Goal: Navigation & Orientation: Go to known website

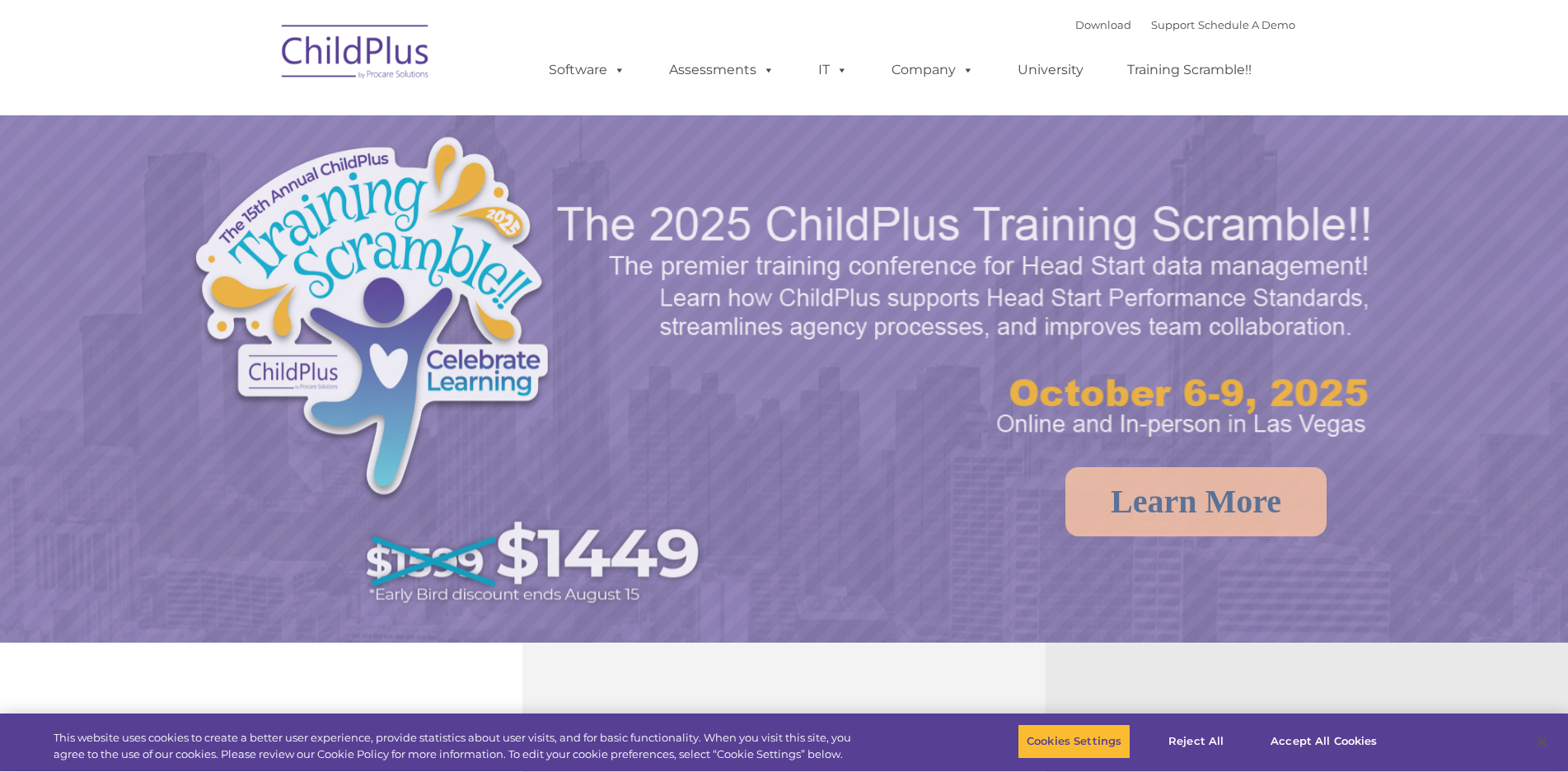
select select "MEDIUM"
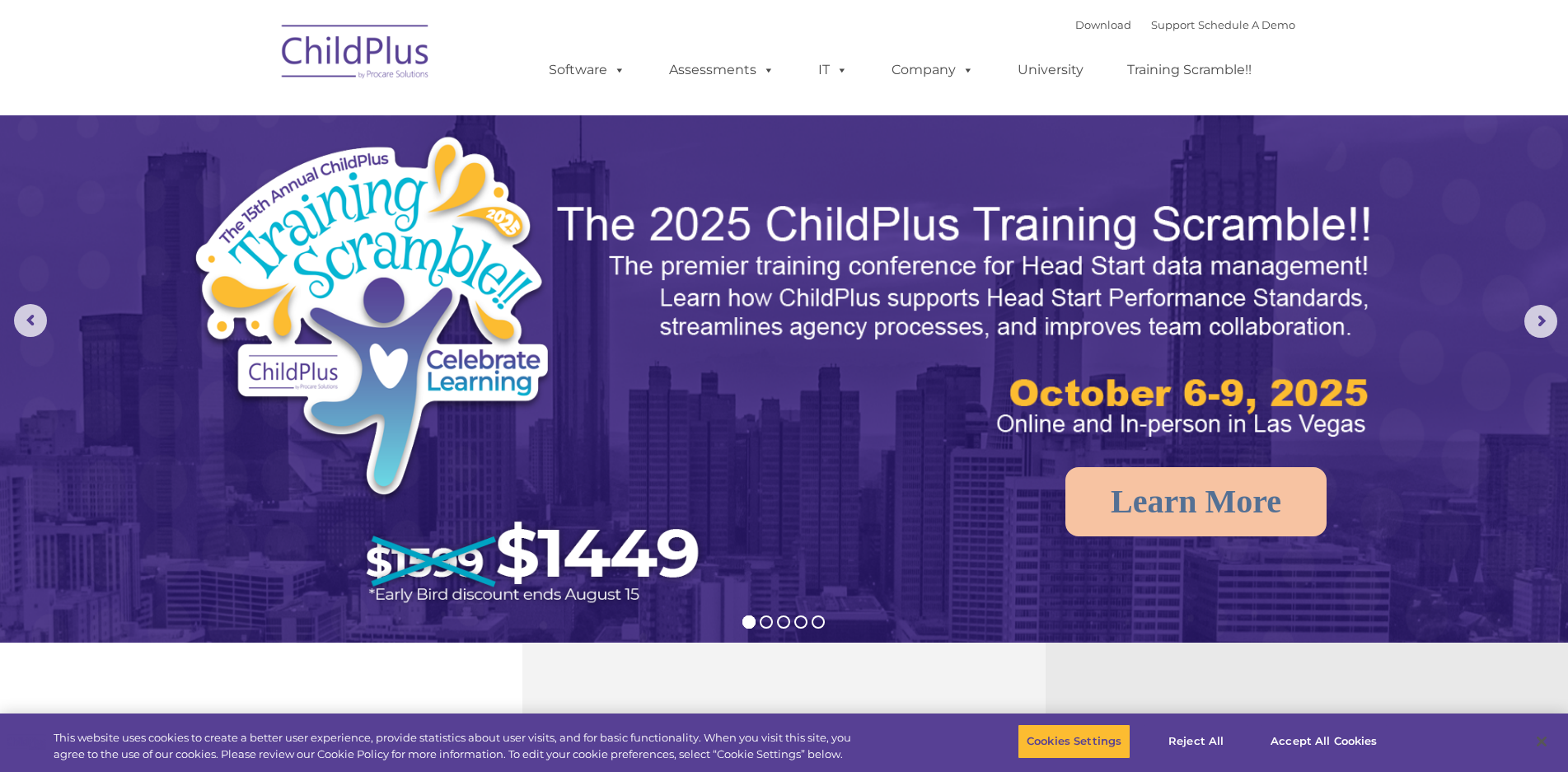
click at [370, 60] on img at bounding box center [356, 54] width 165 height 82
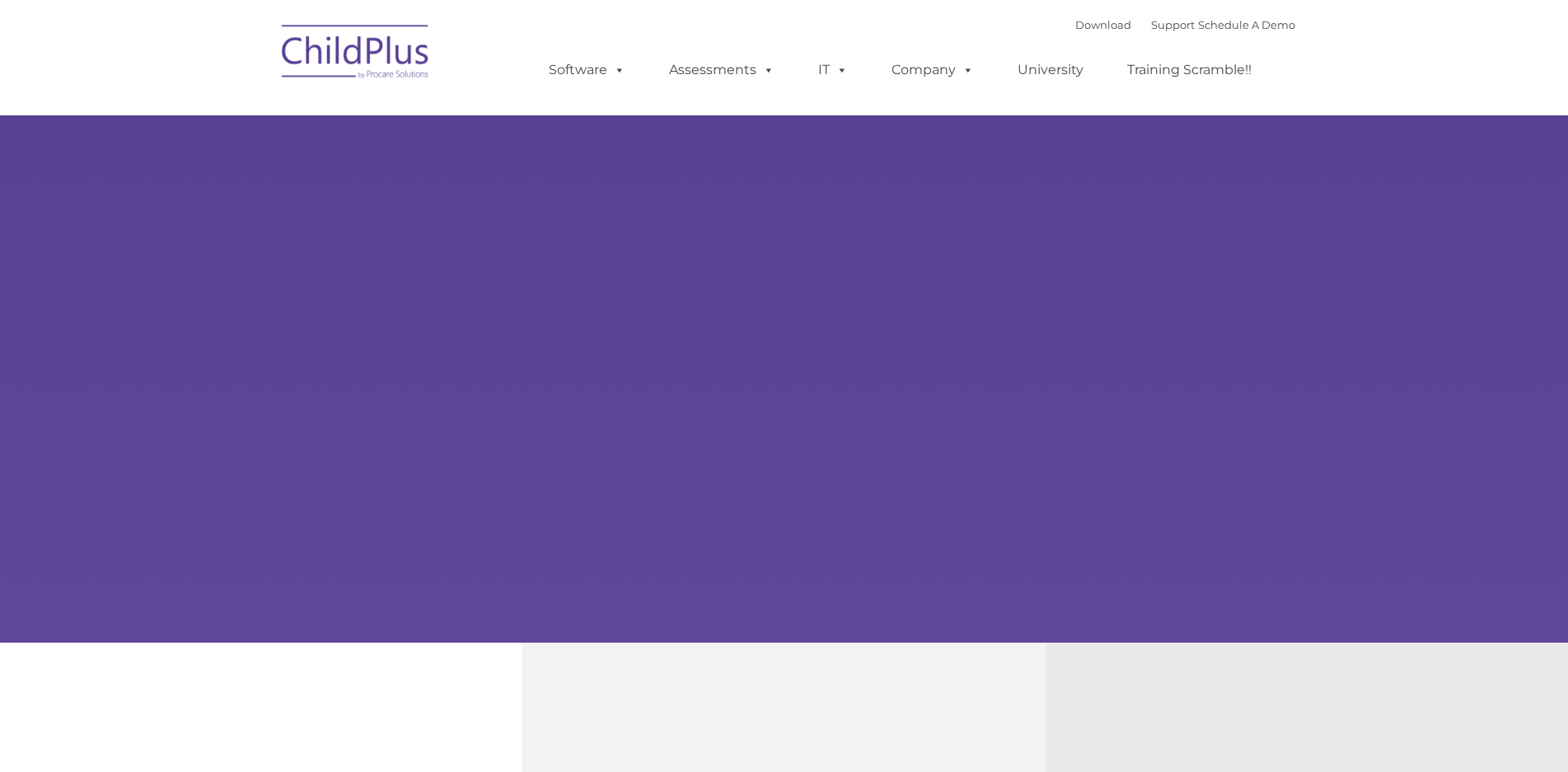
type input ""
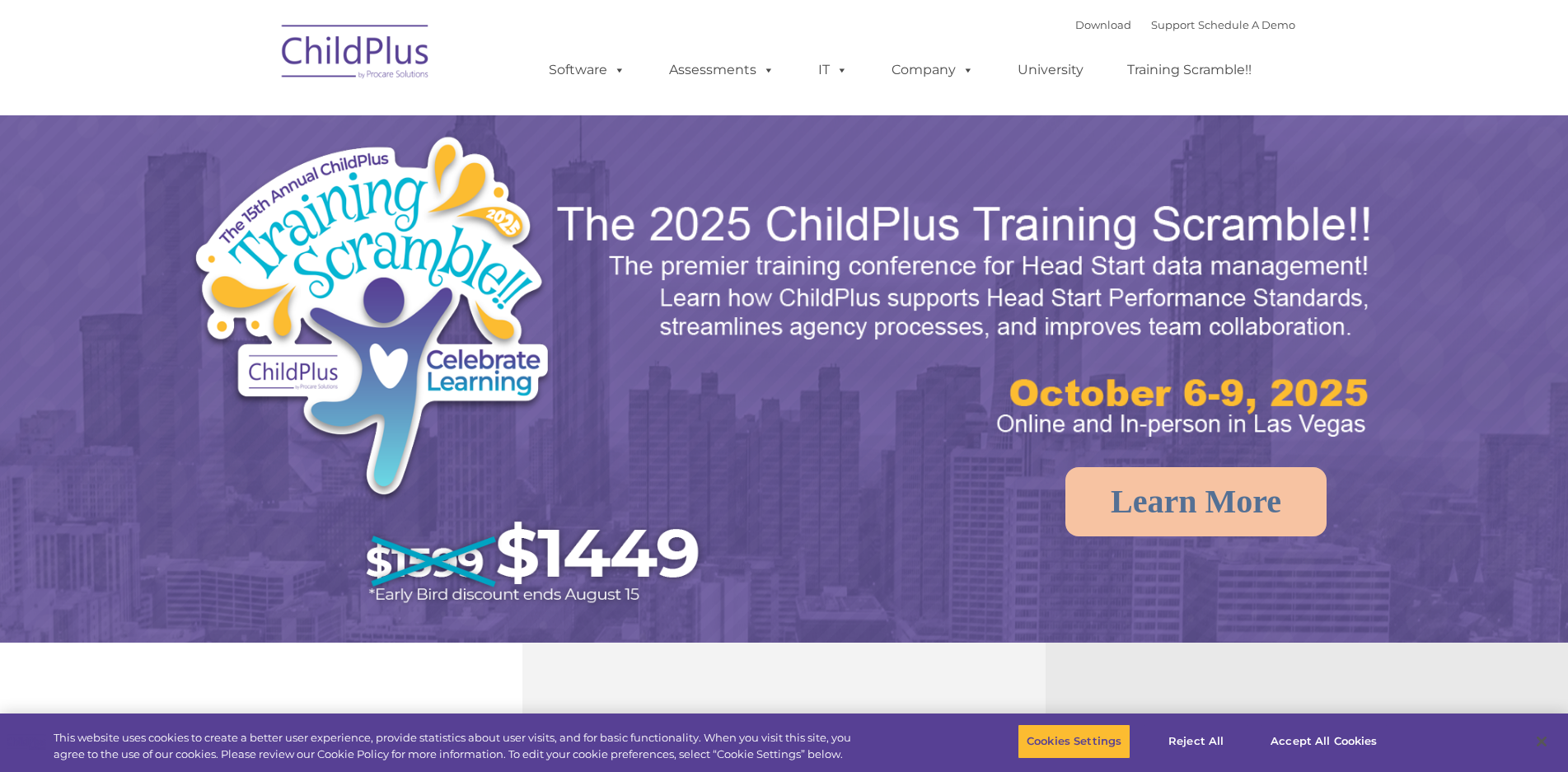
select select "MEDIUM"
